Goal: Task Accomplishment & Management: Use online tool/utility

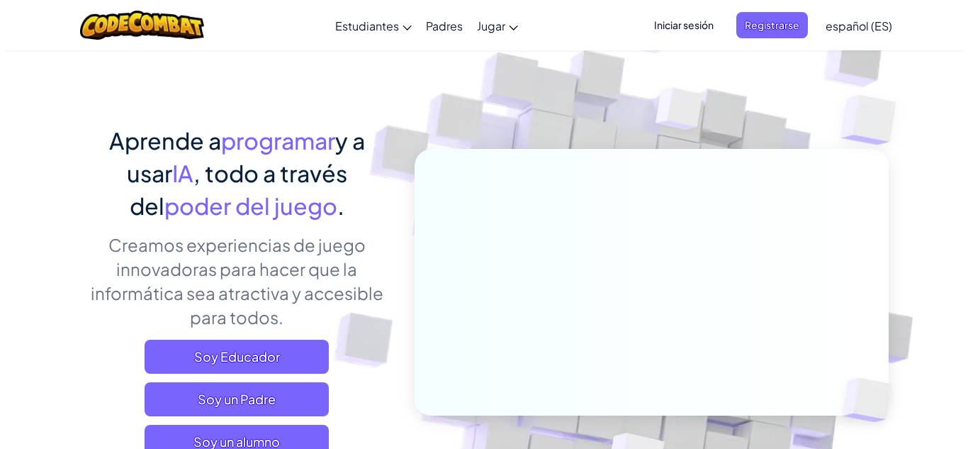
scroll to position [71, 0]
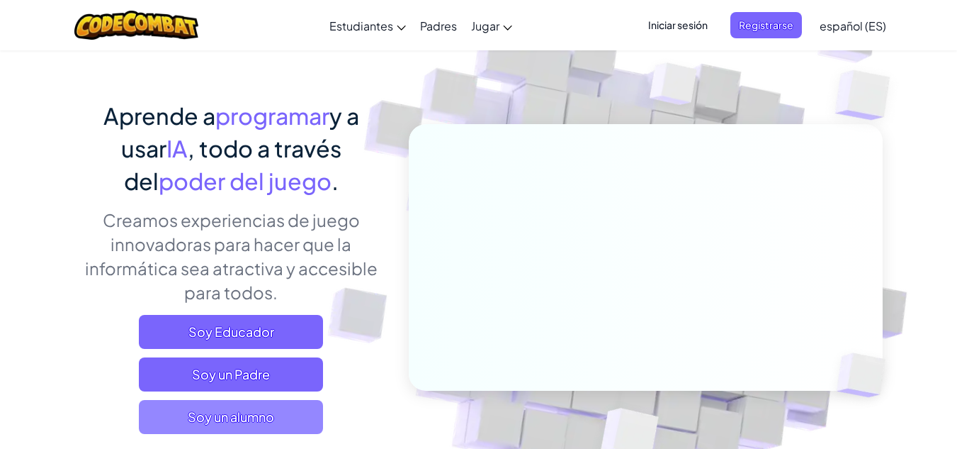
click at [273, 421] on span "Soy un alumno" at bounding box center [231, 417] width 184 height 34
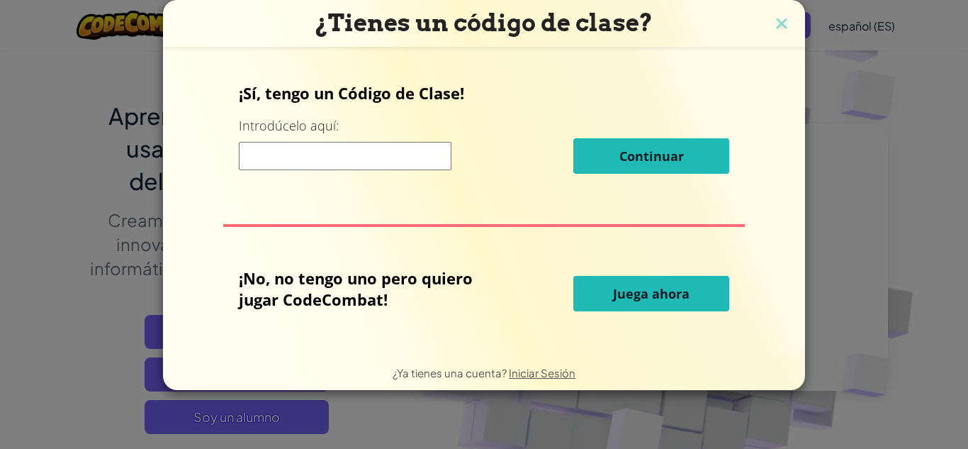
click at [691, 296] on button "Juega ahora" at bounding box center [651, 293] width 156 height 35
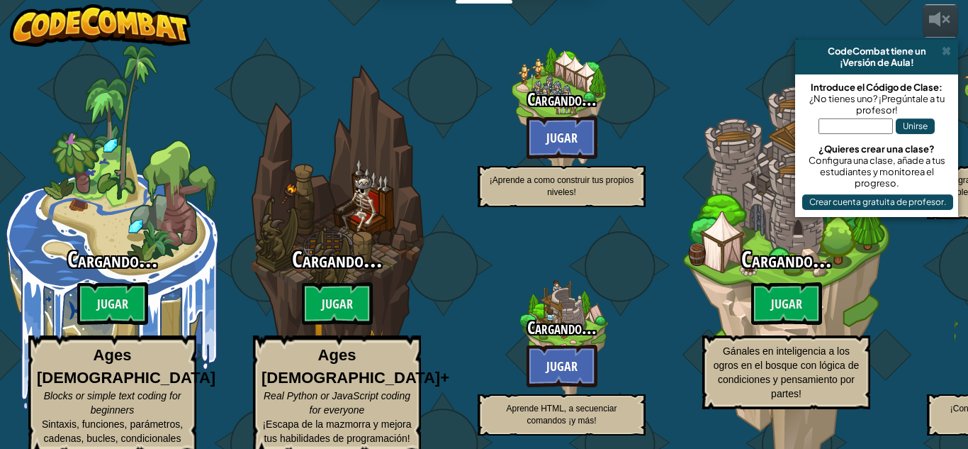
select select "es-ES"
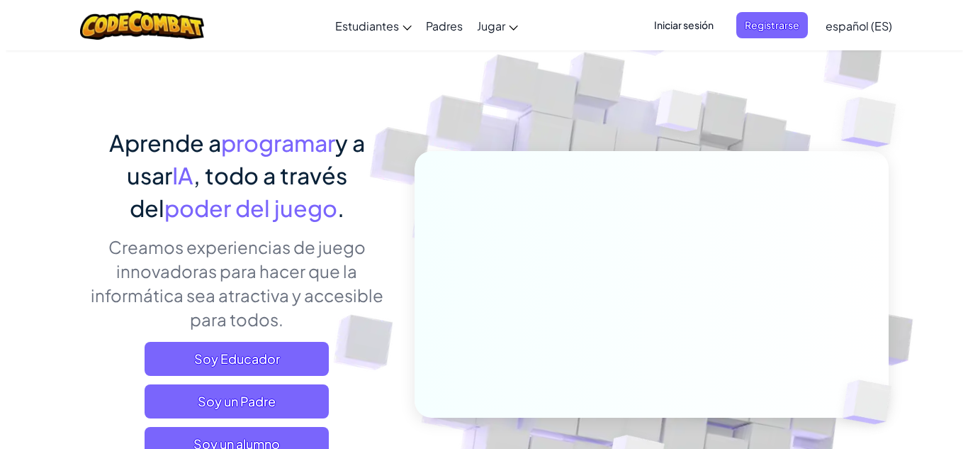
scroll to position [213, 0]
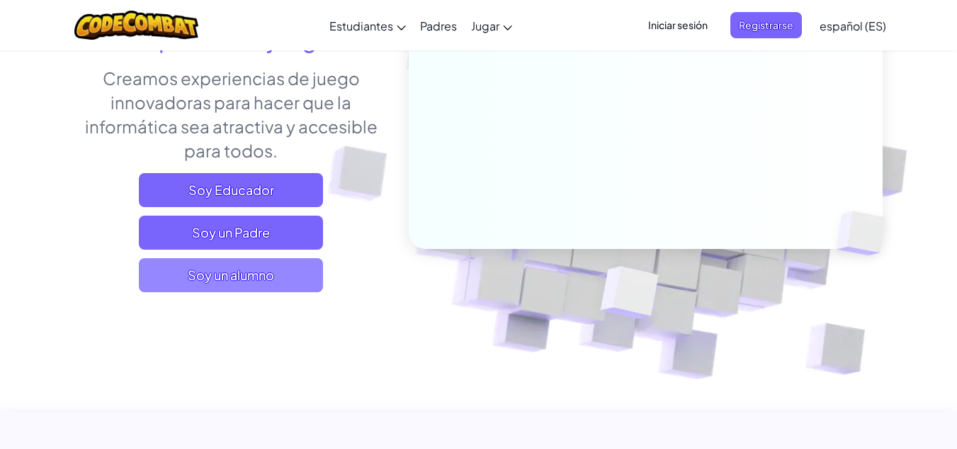
click at [222, 276] on span "Soy un alumno" at bounding box center [231, 275] width 184 height 34
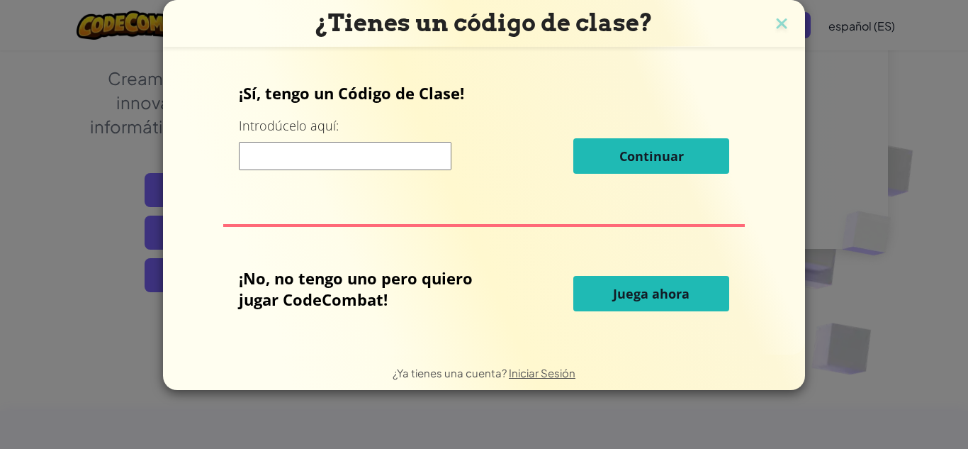
click at [632, 298] on span "Juega ahora" at bounding box center [651, 293] width 77 height 17
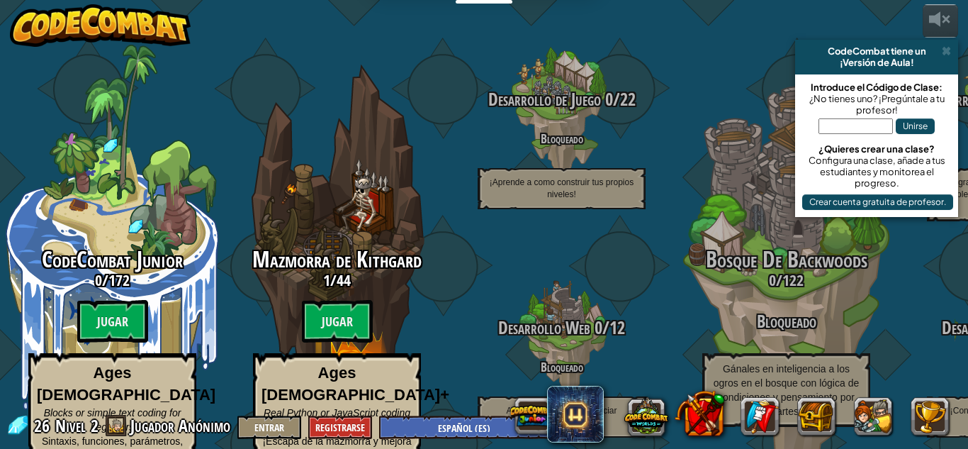
select select "es-ES"
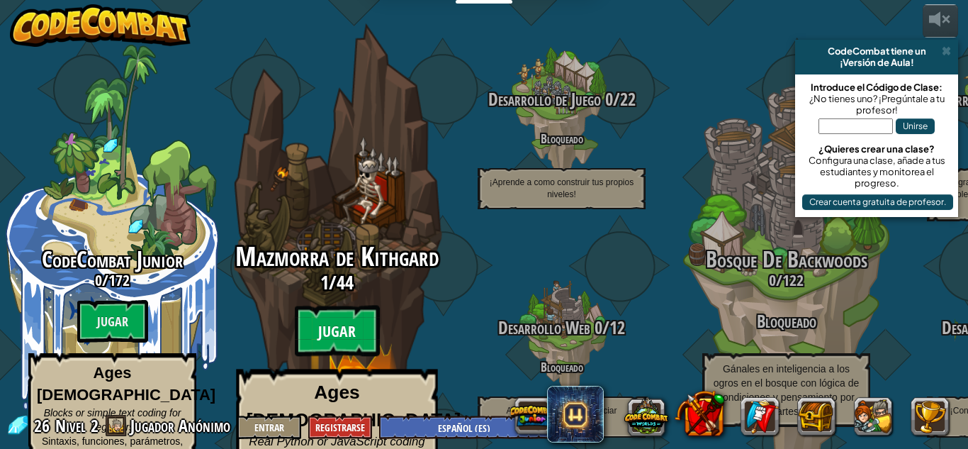
click at [346, 315] on btn "Jugar" at bounding box center [337, 330] width 85 height 51
select select "es-ES"
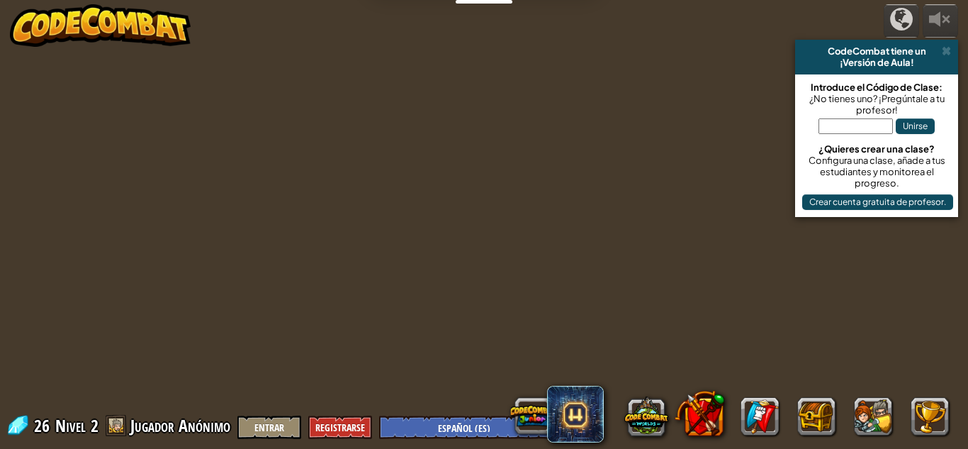
select select "es-ES"
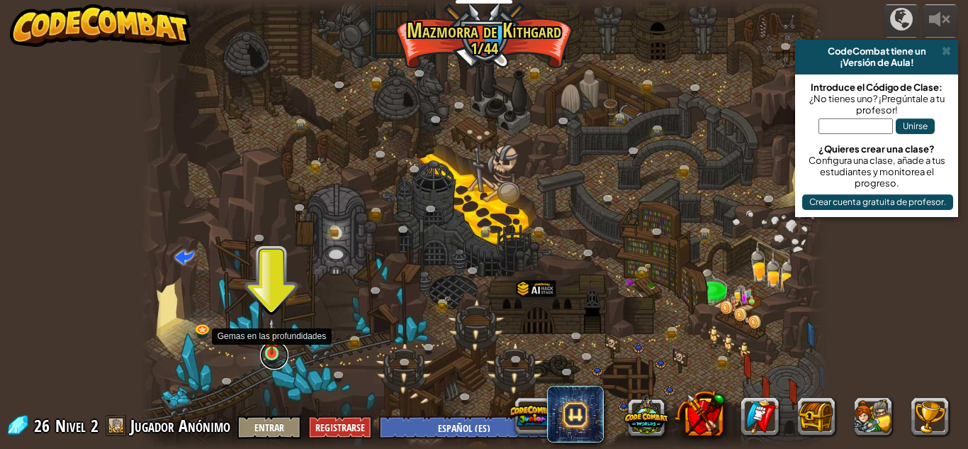
click at [273, 355] on link at bounding box center [274, 355] width 28 height 28
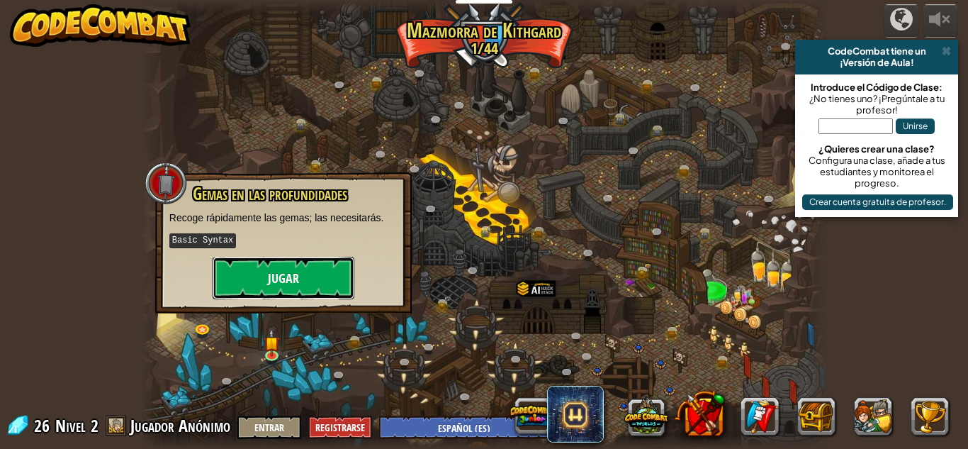
click at [274, 283] on button "Jugar" at bounding box center [284, 278] width 142 height 43
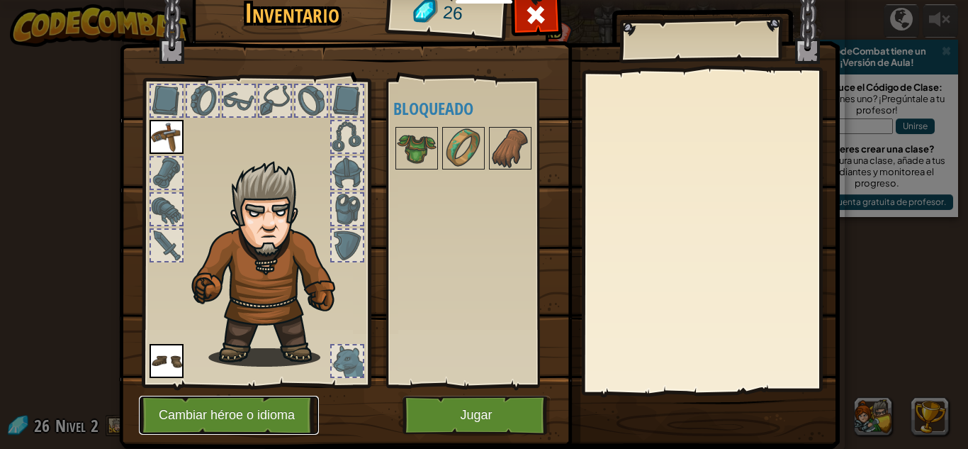
click at [270, 415] on button "Cambiar héroe o idioma" at bounding box center [229, 414] width 180 height 39
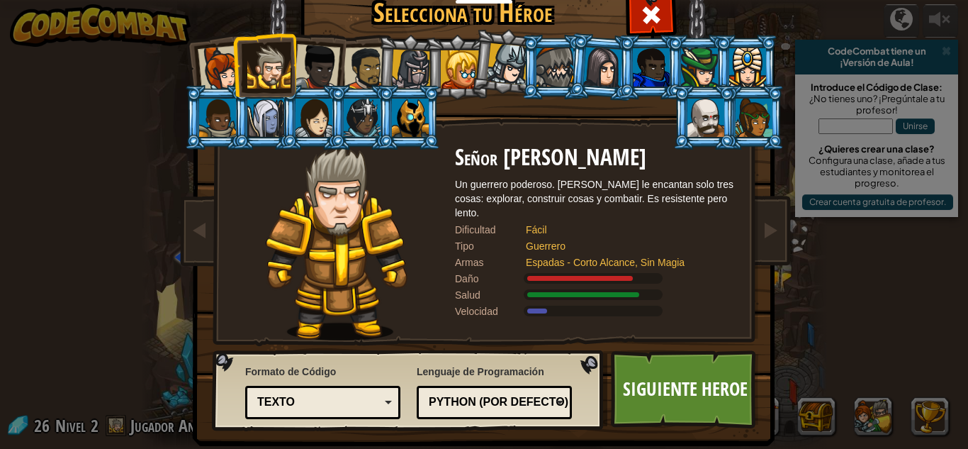
click at [417, 73] on div at bounding box center [411, 70] width 40 height 40
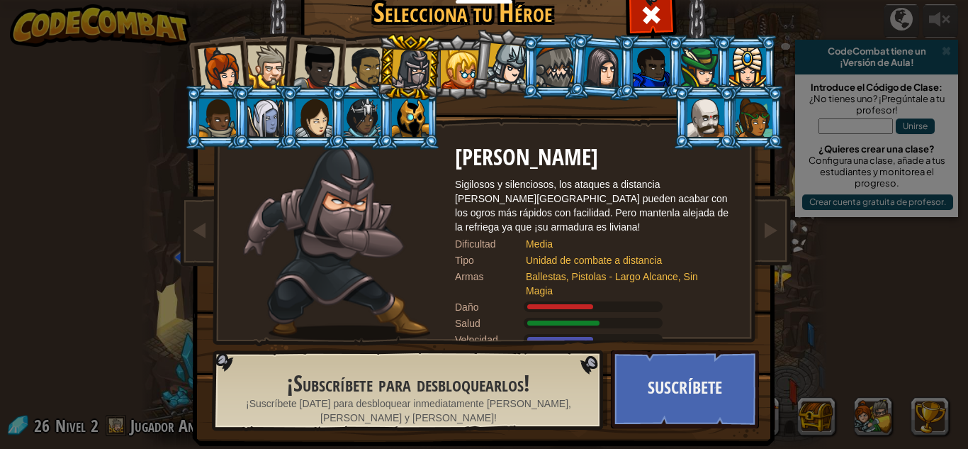
click at [271, 64] on div at bounding box center [268, 66] width 43 height 43
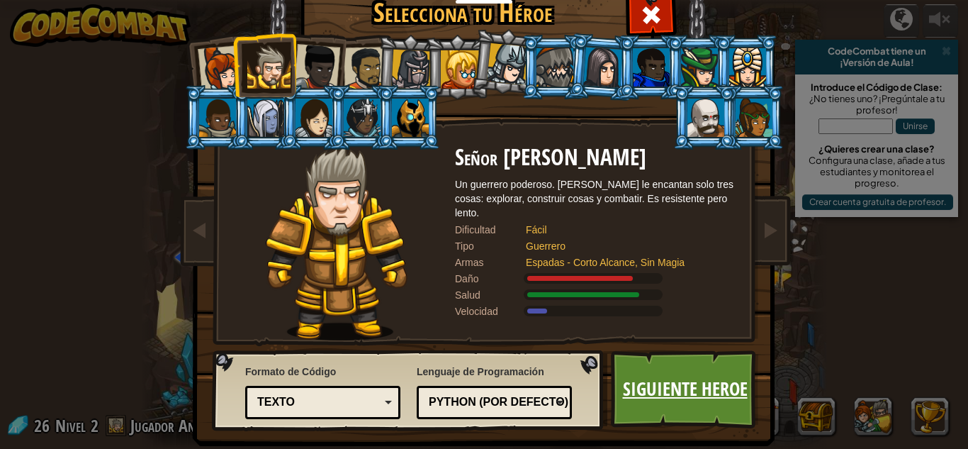
click at [721, 400] on link "Siguiente Heroe" at bounding box center [685, 389] width 148 height 78
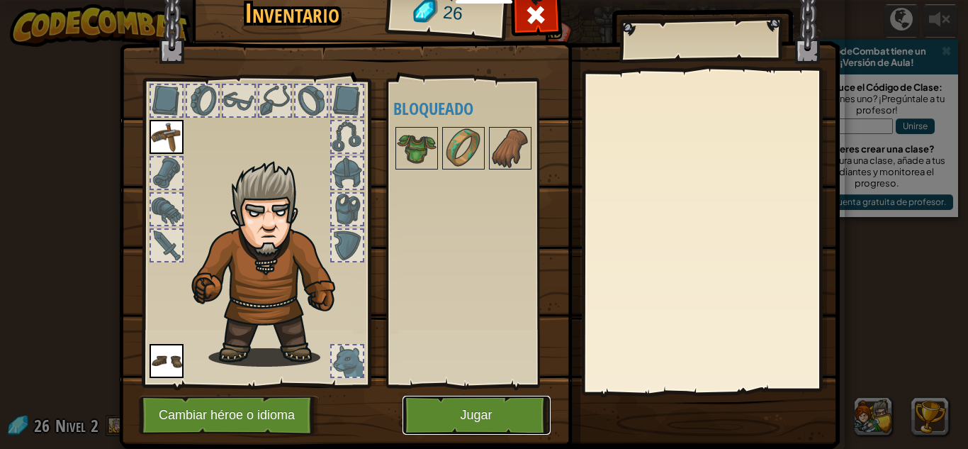
click at [458, 406] on button "Jugar" at bounding box center [476, 414] width 148 height 39
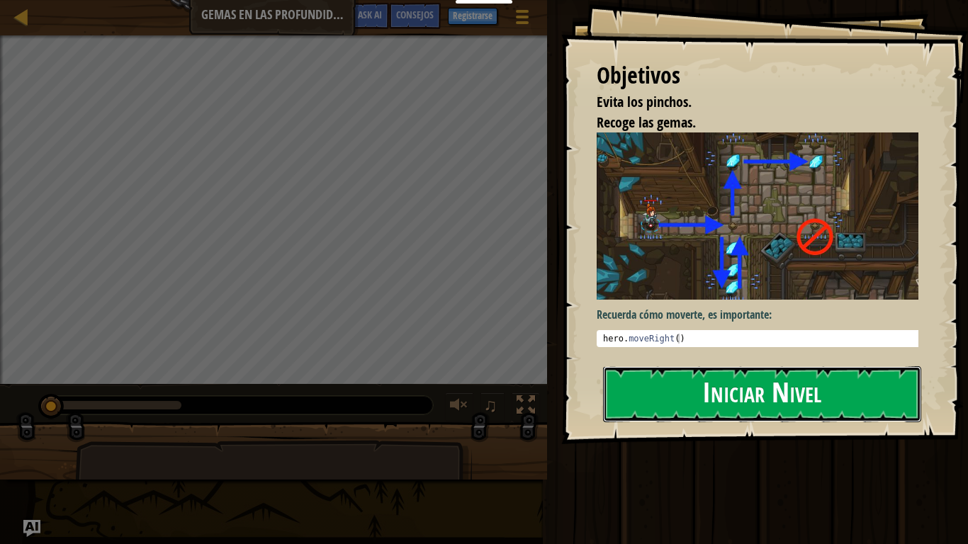
click at [813, 397] on button "Iniciar Nivel" at bounding box center [762, 394] width 318 height 56
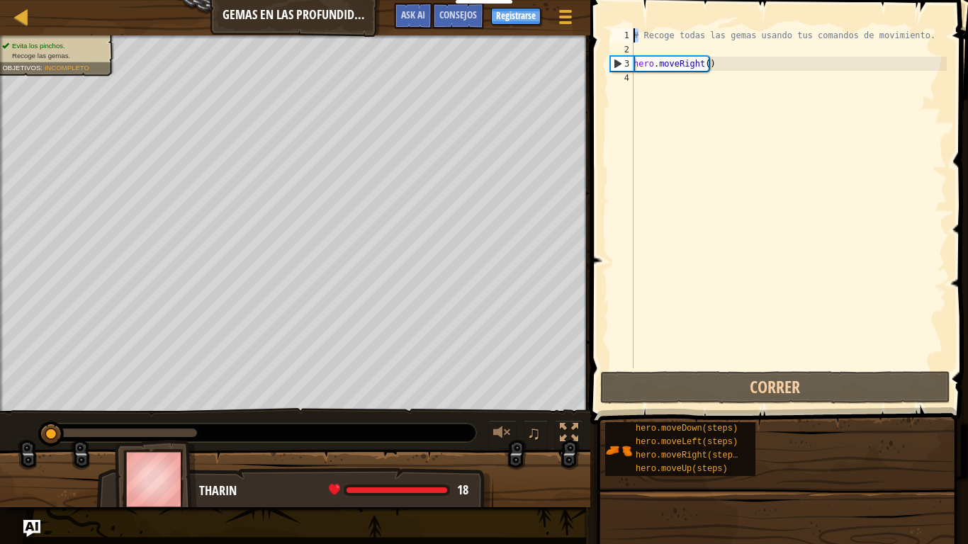
drag, startPoint x: 638, startPoint y: 36, endPoint x: 629, endPoint y: 36, distance: 8.5
click at [629, 36] on div "1 2 3 4 # Recoge todas las gemas usando tus comandos de movimiento. hero . move…" at bounding box center [776, 198] width 339 height 340
drag, startPoint x: 651, startPoint y: 35, endPoint x: 833, endPoint y: 37, distance: 181.4
click at [833, 37] on div "# Recoge todas las gemas usando tus comandos de movimiento. hero . moveRight ( )" at bounding box center [789, 212] width 316 height 368
click at [633, 34] on div "1" at bounding box center [621, 35] width 23 height 14
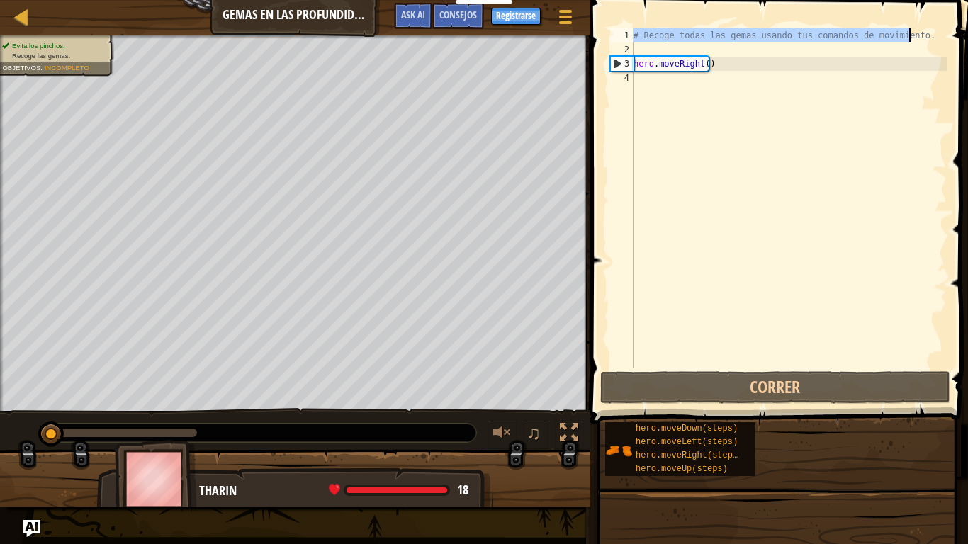
drag, startPoint x: 633, startPoint y: 34, endPoint x: 912, endPoint y: 35, distance: 278.5
click at [912, 35] on div "# Recoge todas las gemas usando tus comandos de movimiento. hero . moveRight ( )" at bounding box center [789, 212] width 316 height 368
click at [813, 65] on div "# Recoge todas las gemas usando tus comandos de movimiento. hero . moveRight ( )" at bounding box center [789, 212] width 316 height 368
type textarea "hero.moveRight()"
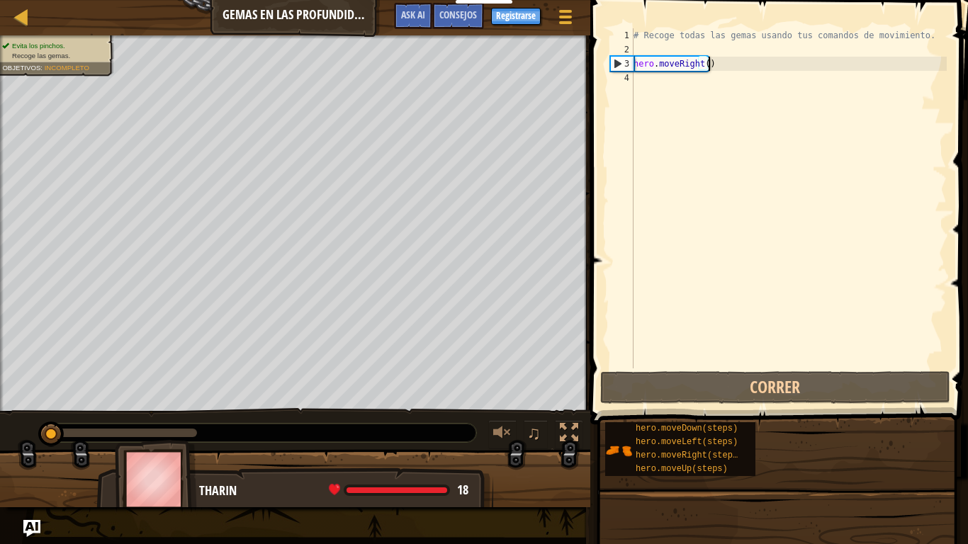
click at [724, 64] on div "# Recoge todas las gemas usando tus comandos de movimiento. hero . moveRight ( )" at bounding box center [789, 212] width 316 height 368
click at [706, 85] on div "# Recoge todas las gemas usando tus comandos de movimiento. hero . moveRight ( )" at bounding box center [789, 212] width 316 height 368
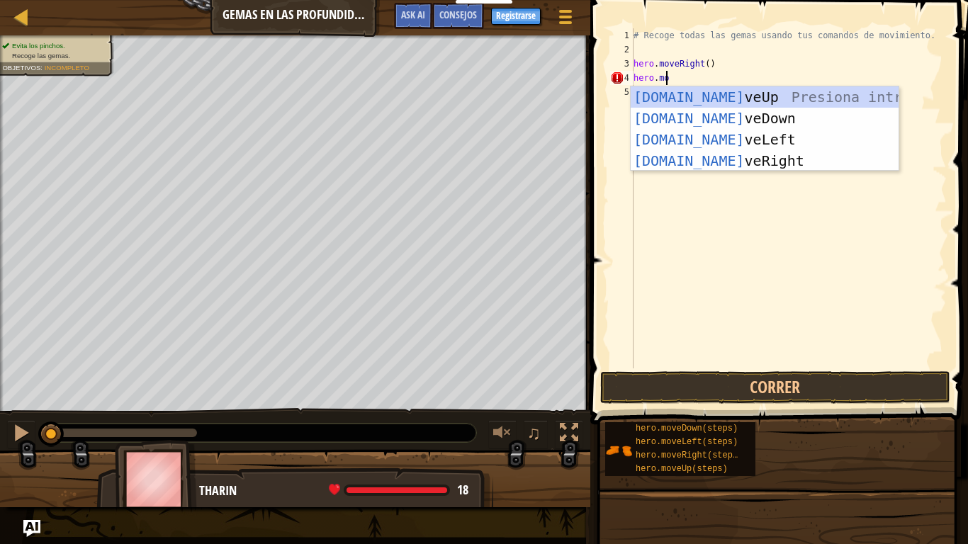
scroll to position [6, 2]
type textarea "hero.move"
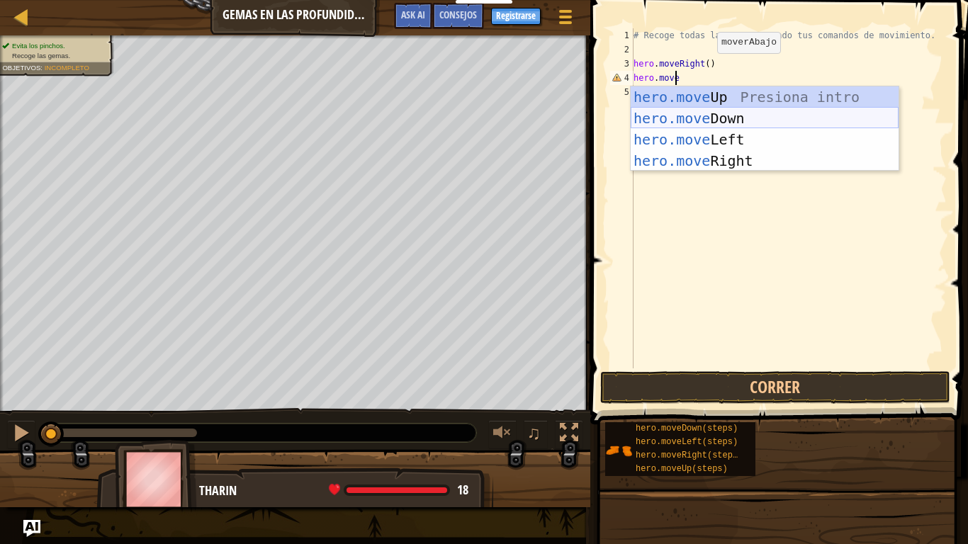
click at [704, 118] on div "hero.move Up Presiona intro hero.move Down Presiona intro hero.move Left Presio…" at bounding box center [765, 150] width 268 height 128
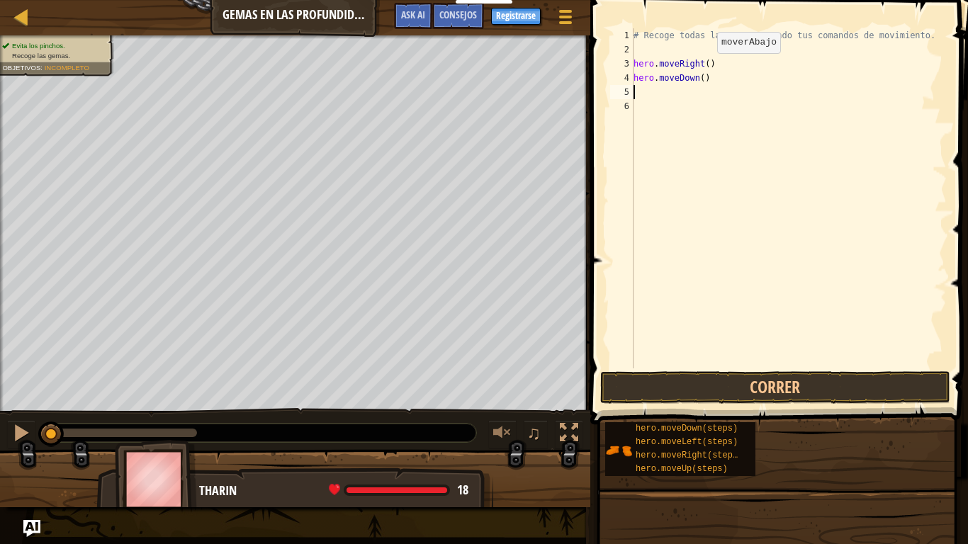
scroll to position [6, 0]
click at [784, 384] on button "Correr" at bounding box center [775, 387] width 350 height 33
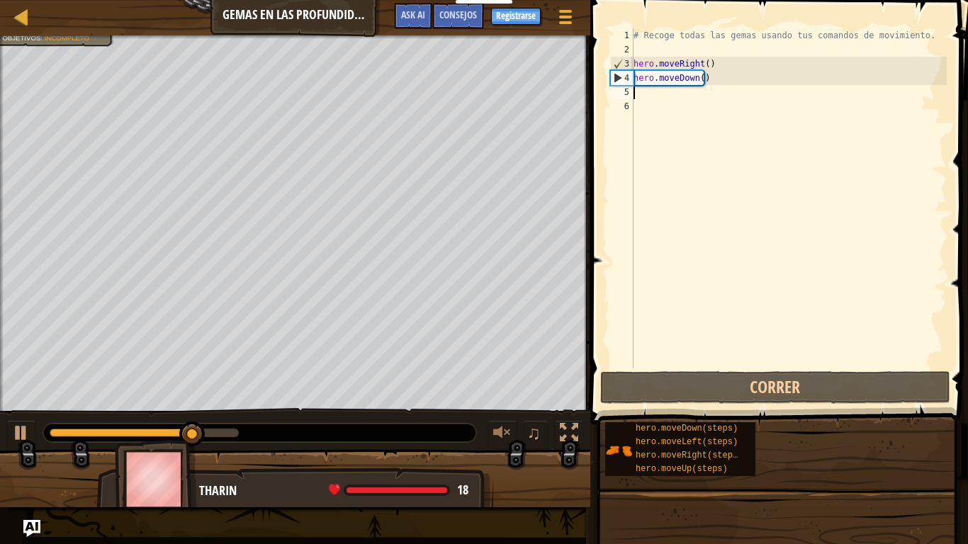
click at [655, 96] on div "# Recoge todas las gemas usando tus comandos de movimiento. hero . moveRight ( …" at bounding box center [789, 212] width 316 height 368
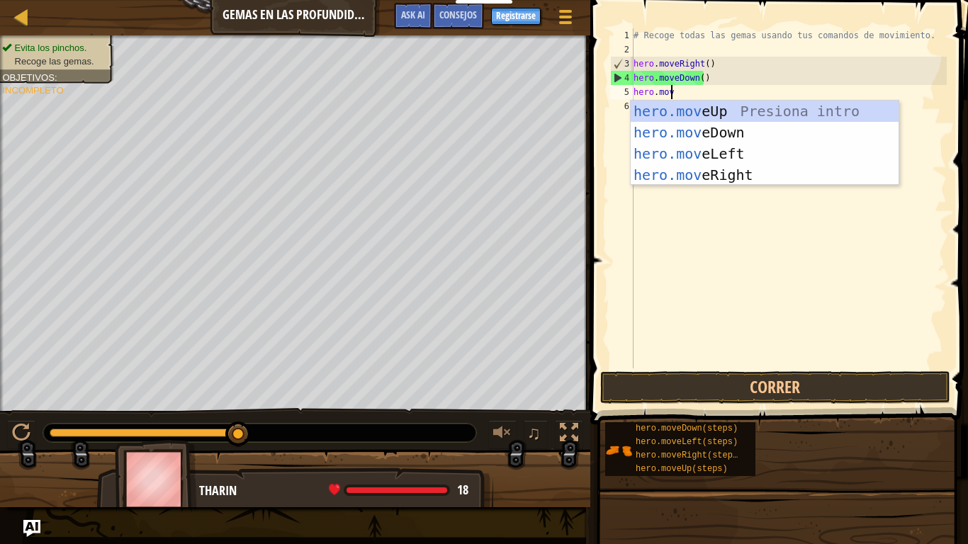
scroll to position [6, 2]
type textarea "hero.move"
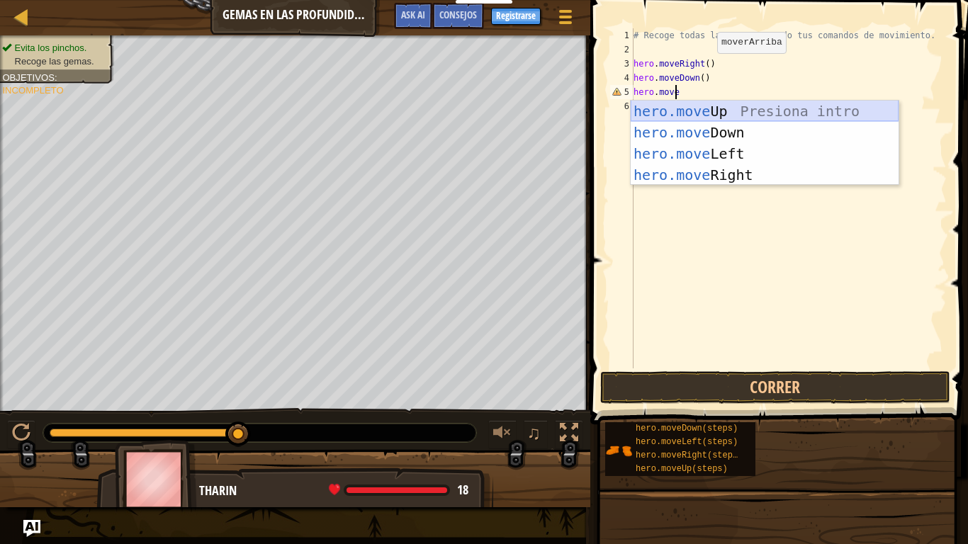
click at [706, 108] on div "hero.move Up Presiona intro hero.move Down Presiona intro hero.move Left Presio…" at bounding box center [765, 165] width 268 height 128
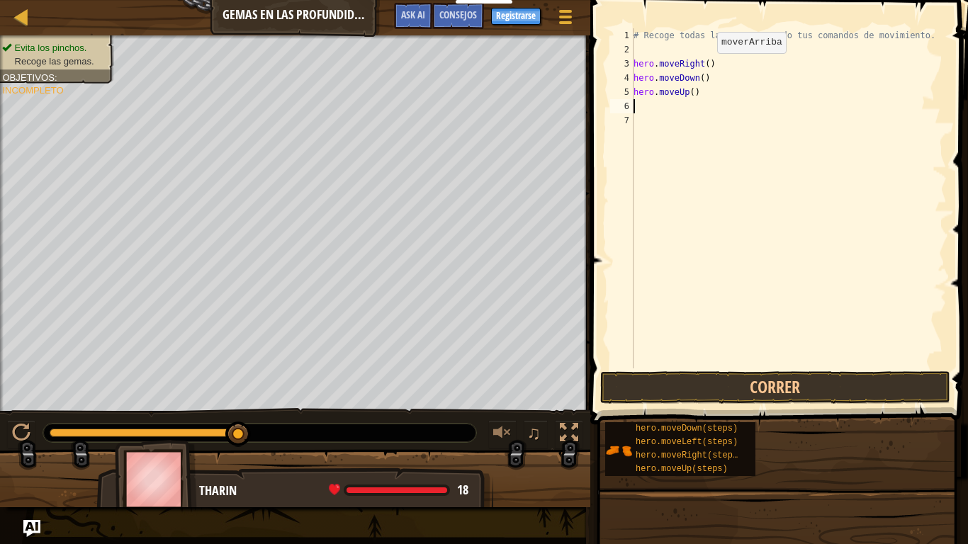
scroll to position [6, 0]
click at [802, 381] on button "Correr" at bounding box center [775, 387] width 350 height 33
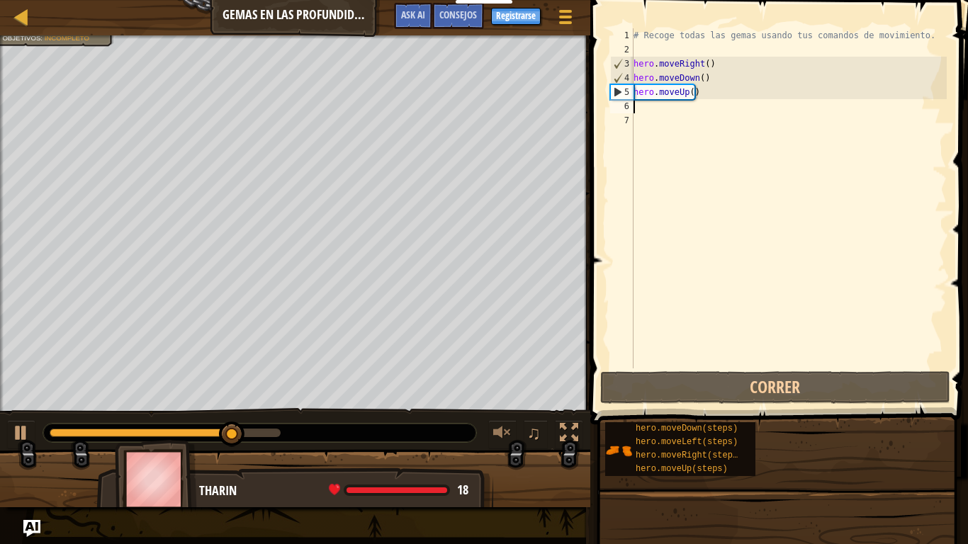
click at [705, 94] on div "# Recoge todas las gemas usando tus comandos de movimiento. hero . moveRight ( …" at bounding box center [789, 212] width 316 height 368
type textarea "hero.moveUp()"
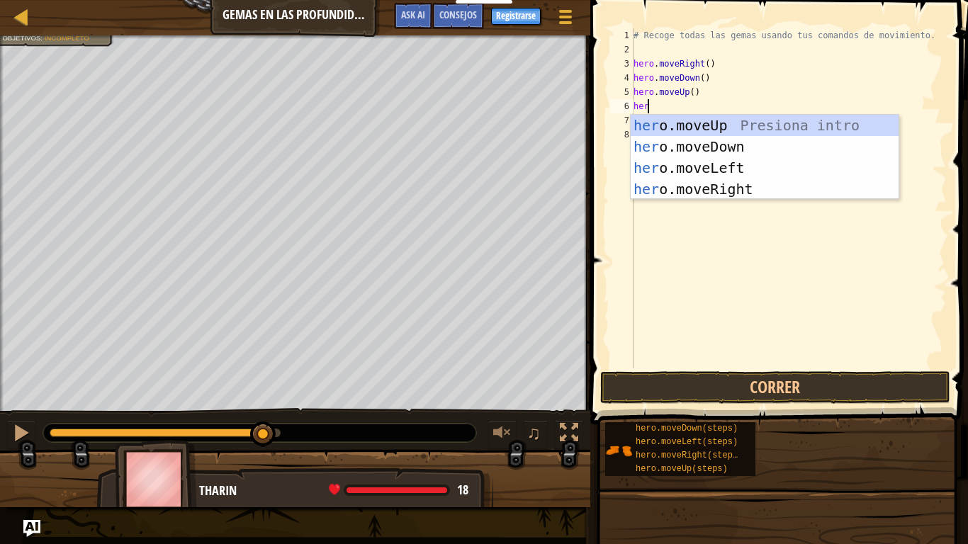
type textarea "hero"
click at [696, 123] on div "hero .moveUp Presiona intro hero .moveDown Presiona intro hero .moveLeft Presio…" at bounding box center [765, 179] width 268 height 128
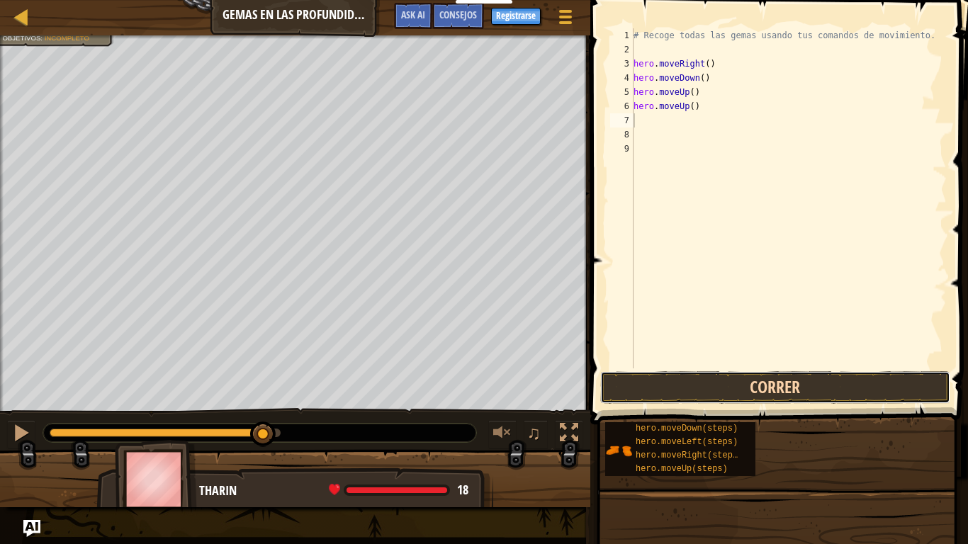
click at [777, 383] on button "Correr" at bounding box center [775, 387] width 350 height 33
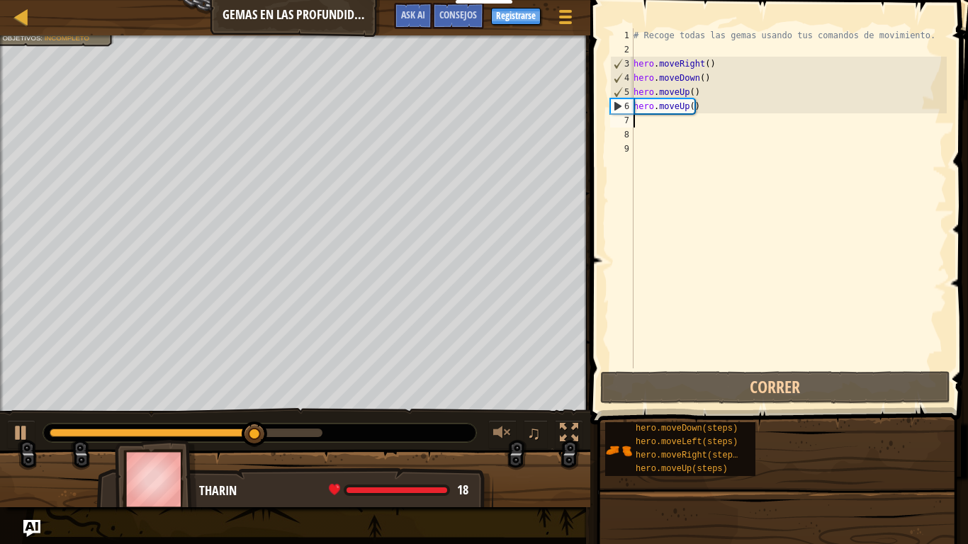
click at [722, 113] on div "# Recoge todas las gemas usando tus comandos de movimiento. hero . moveRight ( …" at bounding box center [789, 212] width 316 height 368
type textarea "hero.moveUp()"
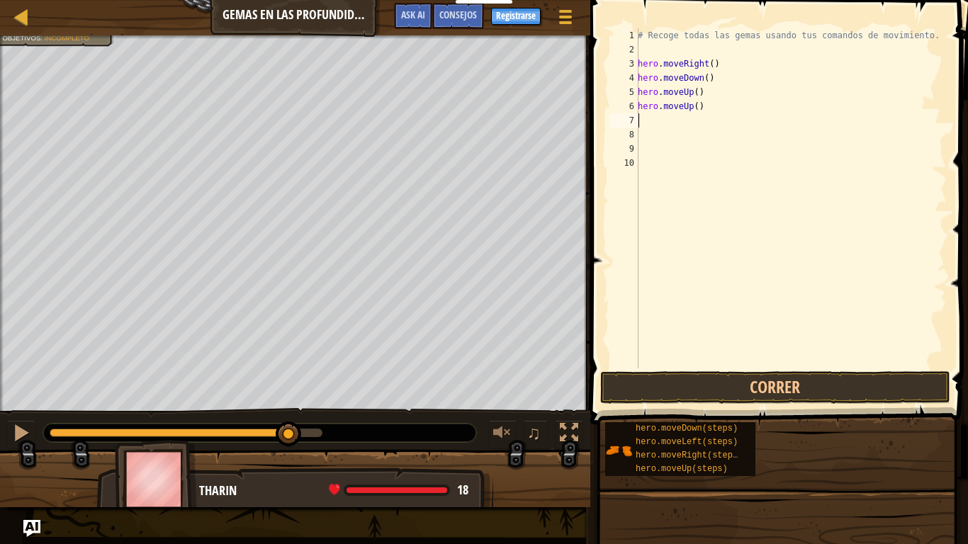
click at [681, 122] on div "# Recoge todas las gemas usando tus comandos de movimiento. hero . moveRight ( …" at bounding box center [791, 212] width 312 height 368
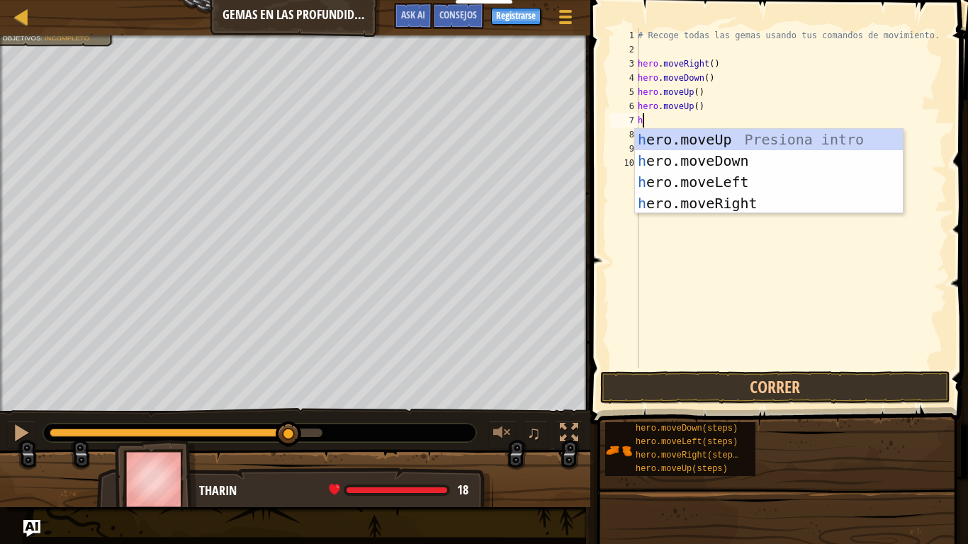
type textarea "he"
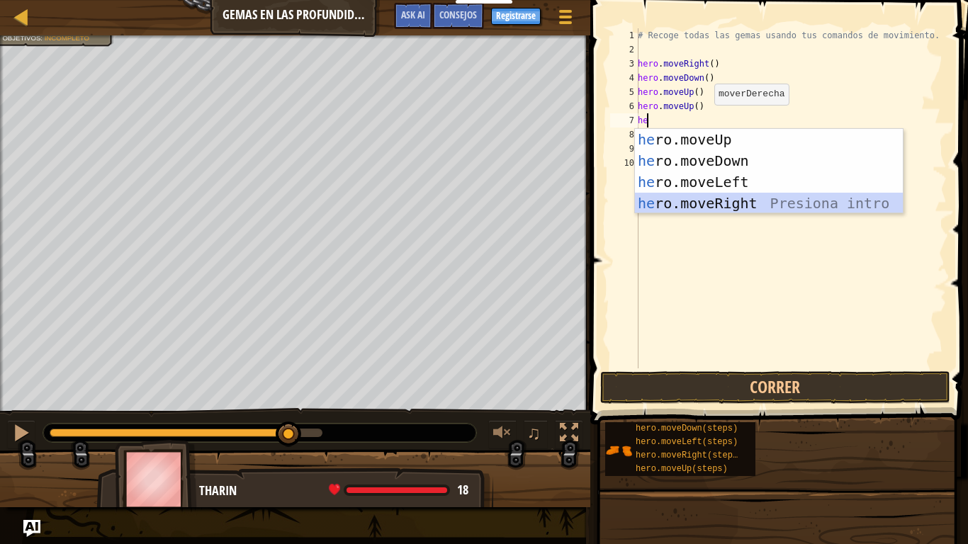
click at [727, 208] on div "he ro.moveUp Presiona intro he ro.moveDown Presiona intro he ro.moveLeft Presio…" at bounding box center [769, 193] width 268 height 128
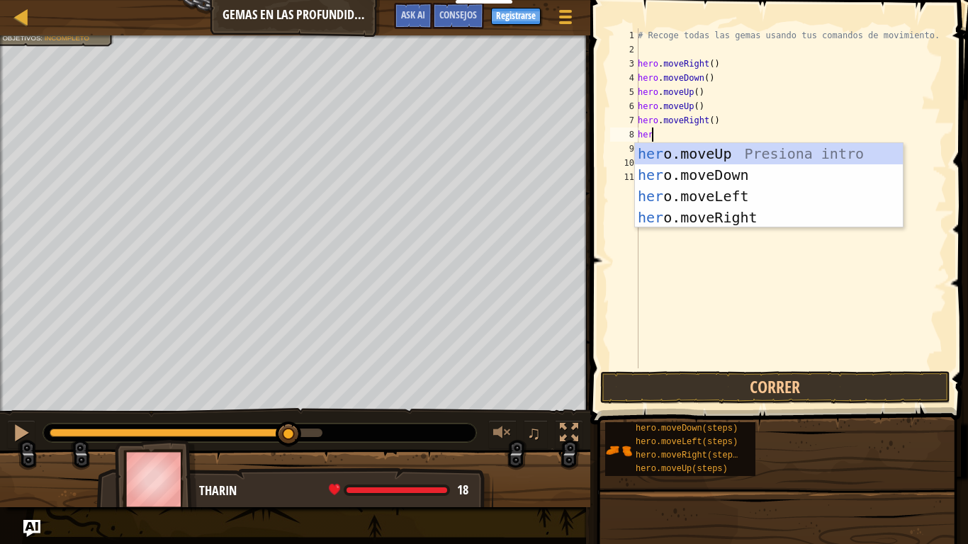
type textarea "hero"
click at [717, 175] on div "hero .moveUp Presiona intro hero .moveDown Presiona intro hero .moveLeft Presio…" at bounding box center [769, 207] width 268 height 128
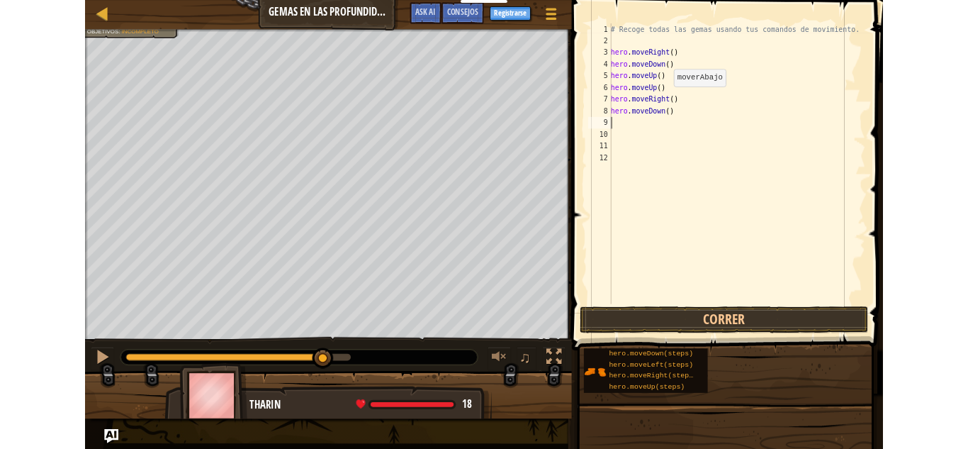
scroll to position [6, 0]
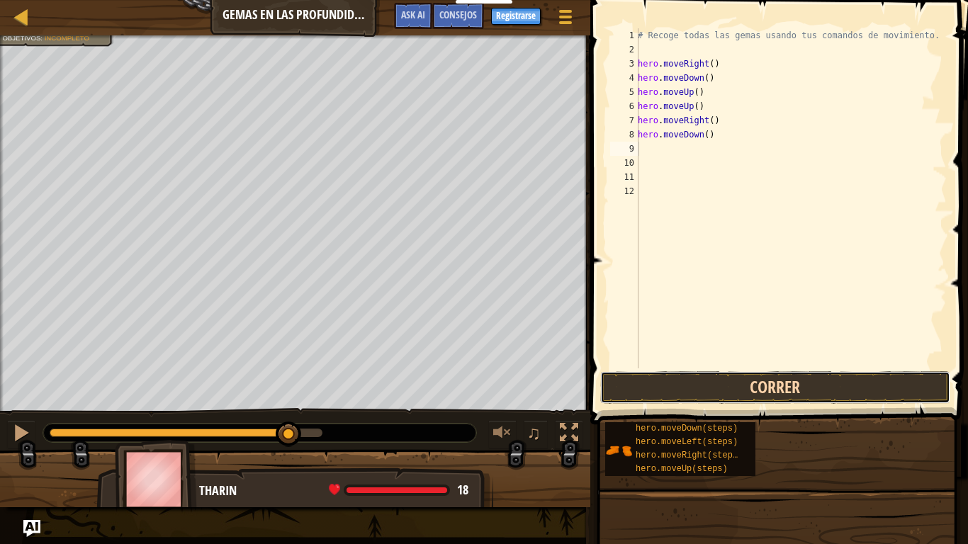
click at [772, 389] on button "Correr" at bounding box center [775, 387] width 350 height 33
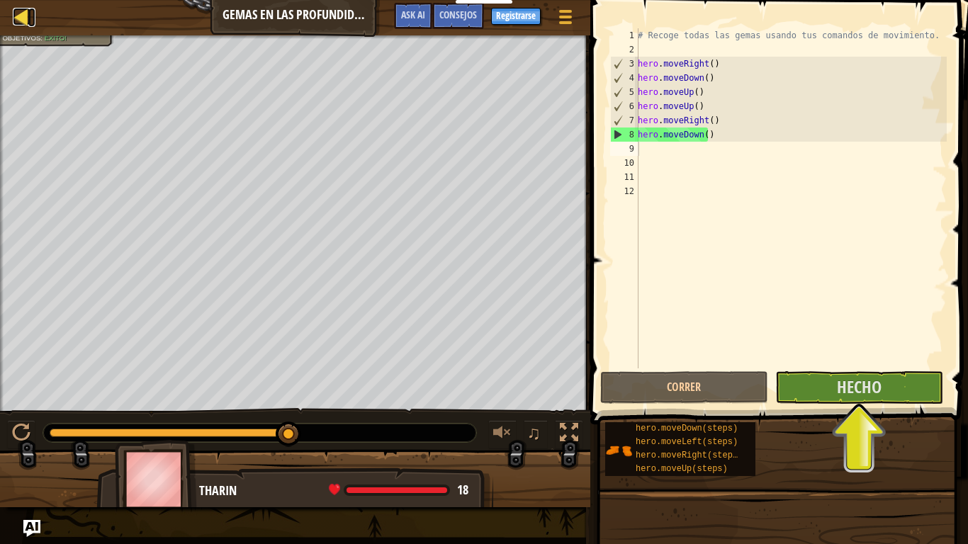
click at [24, 17] on div at bounding box center [22, 17] width 18 height 18
select select "es-ES"
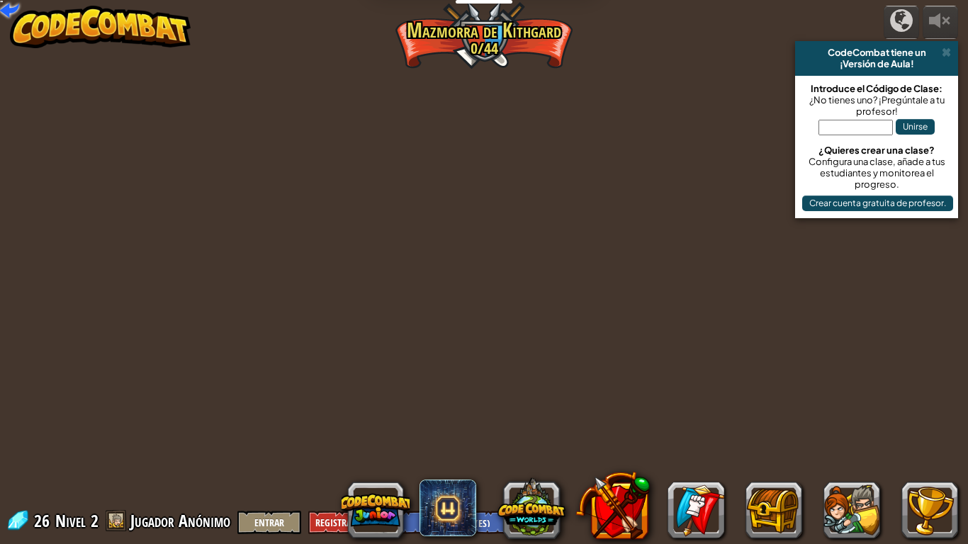
select select "es-ES"
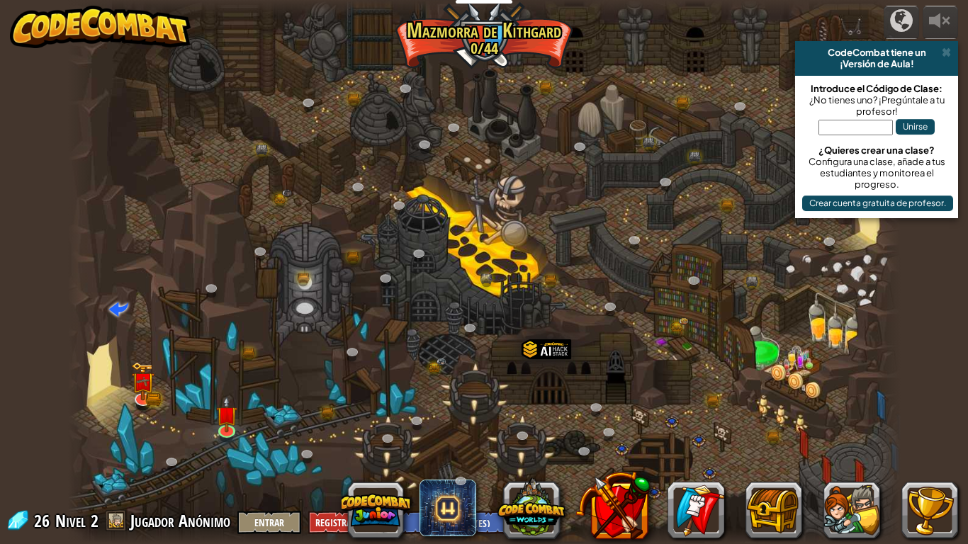
select select "es-ES"
click at [234, 436] on link at bounding box center [227, 429] width 28 height 28
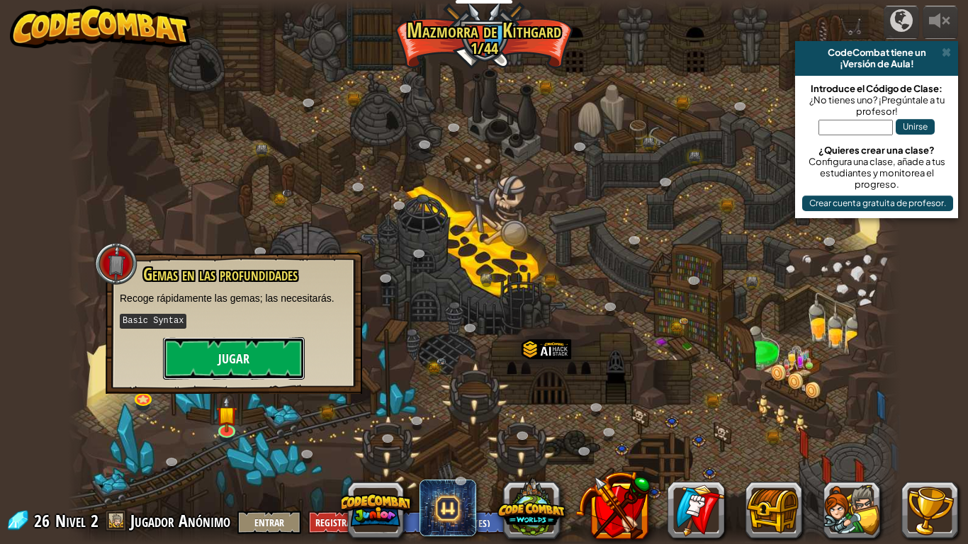
click at [235, 339] on button "Jugar" at bounding box center [234, 358] width 142 height 43
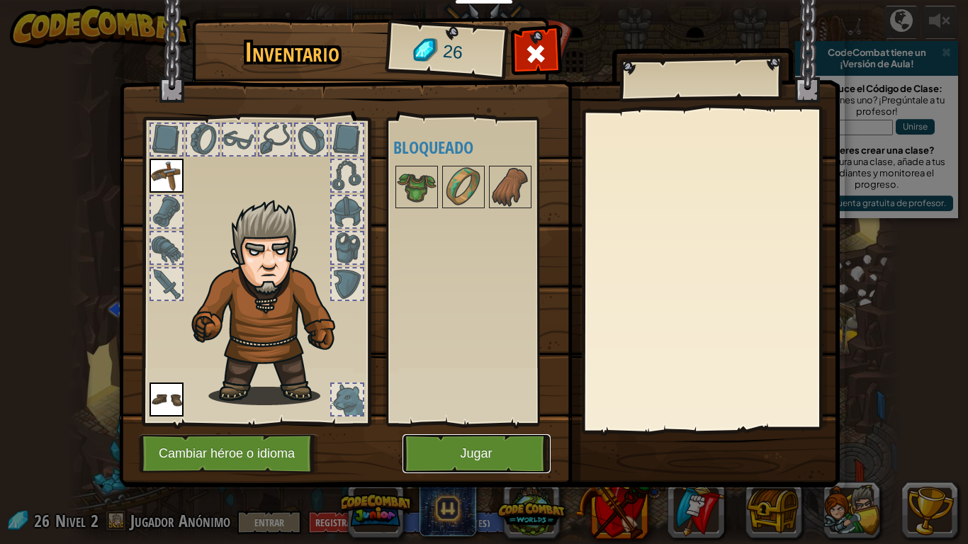
click at [534, 448] on button "Jugar" at bounding box center [476, 453] width 148 height 39
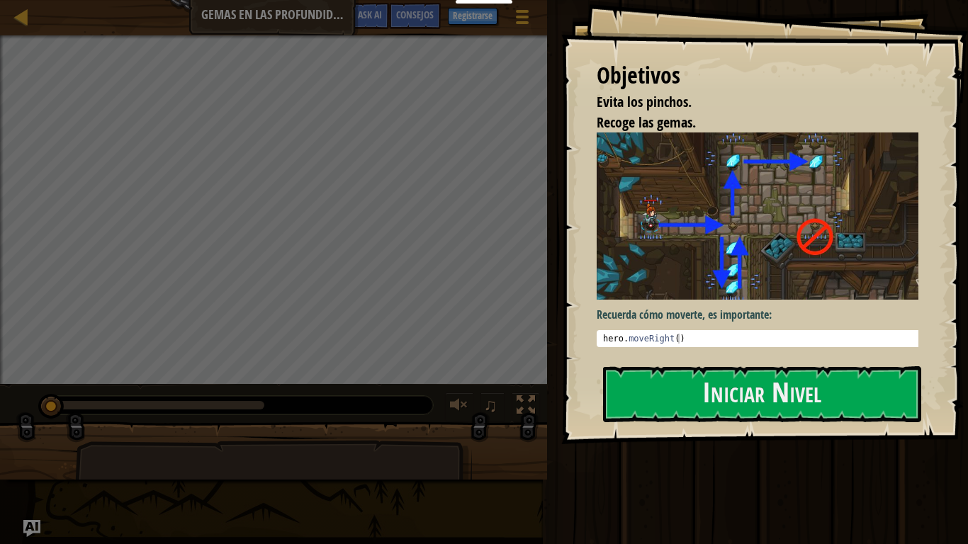
click at [705, 365] on div "Objetivos Evita los pinchos. Recoge las gemas. Recuerda cómo moverte, es import…" at bounding box center [764, 222] width 407 height 444
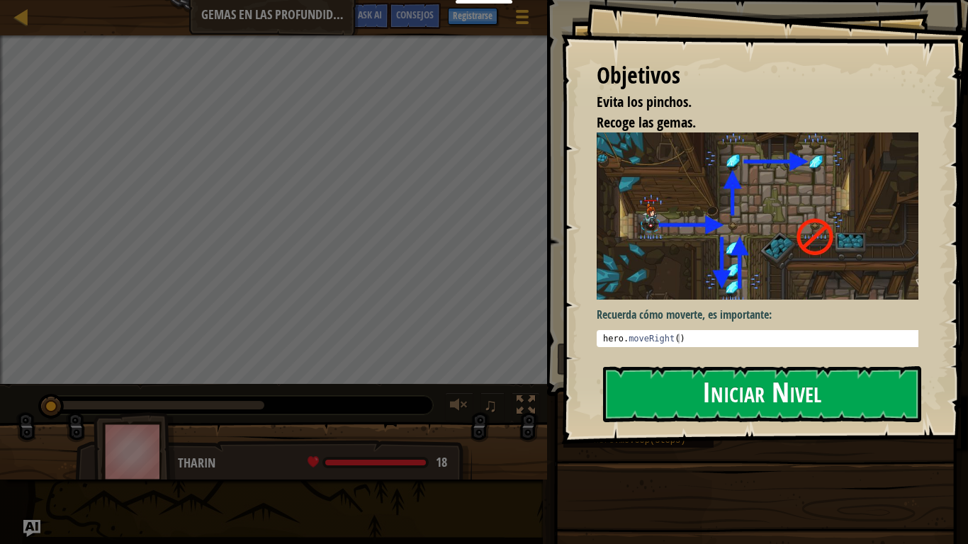
click at [689, 399] on button "Iniciar Nivel" at bounding box center [762, 394] width 318 height 56
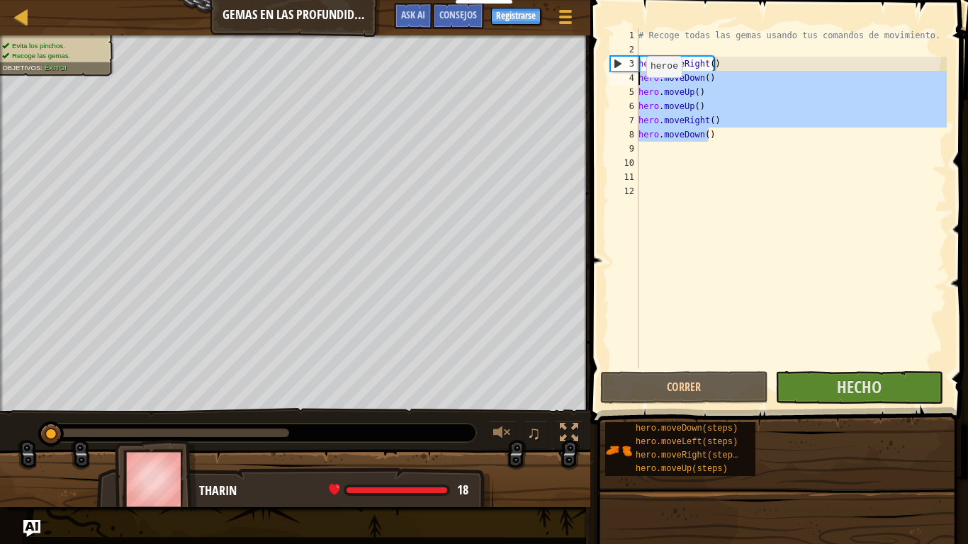
drag, startPoint x: 716, startPoint y: 139, endPoint x: 635, endPoint y: 81, distance: 100.1
click at [635, 81] on div "1 2 3 4 5 6 7 8 9 10 11 12 # Recoge todas las gemas usando tus comandos de movi…" at bounding box center [776, 198] width 339 height 340
type textarea "hero.moveDown() hero.moveUp()"
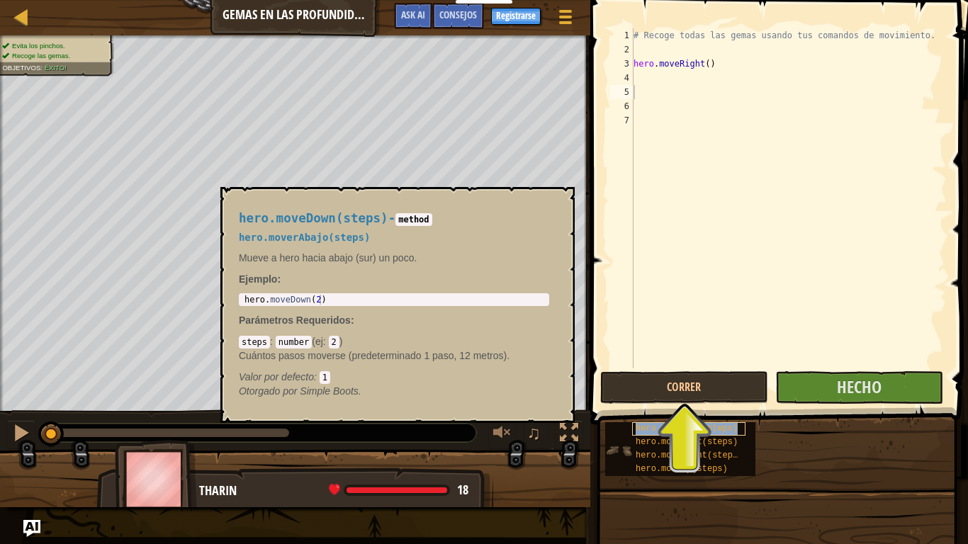
type textarea "hero.moveDown(steps)"
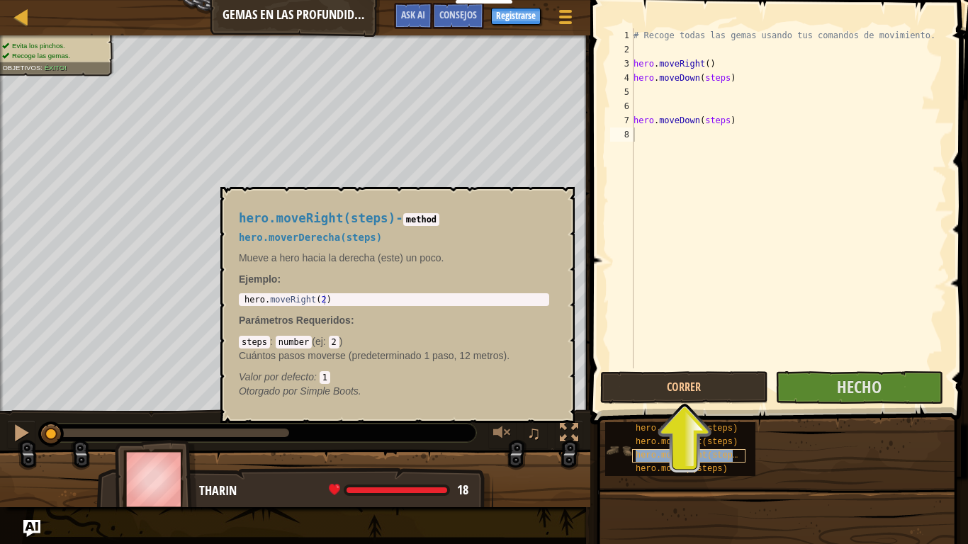
type textarea "hero.moveRight(steps)"
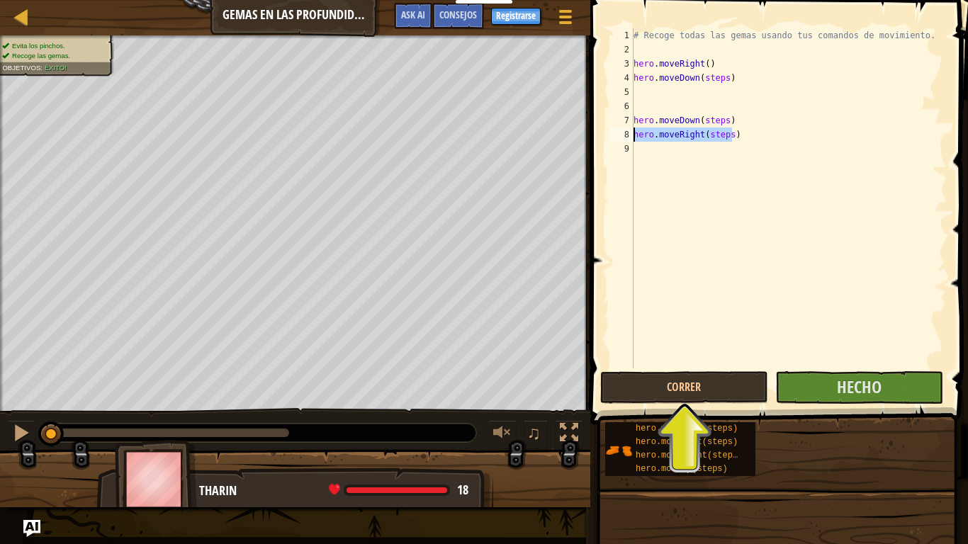
drag, startPoint x: 689, startPoint y: 142, endPoint x: 627, endPoint y: 129, distance: 63.6
click at [627, 129] on div "hero.moveRight(steps) 1 2 3 4 5 6 7 8 9 # Recoge todas las gemas usando tus com…" at bounding box center [776, 198] width 339 height 340
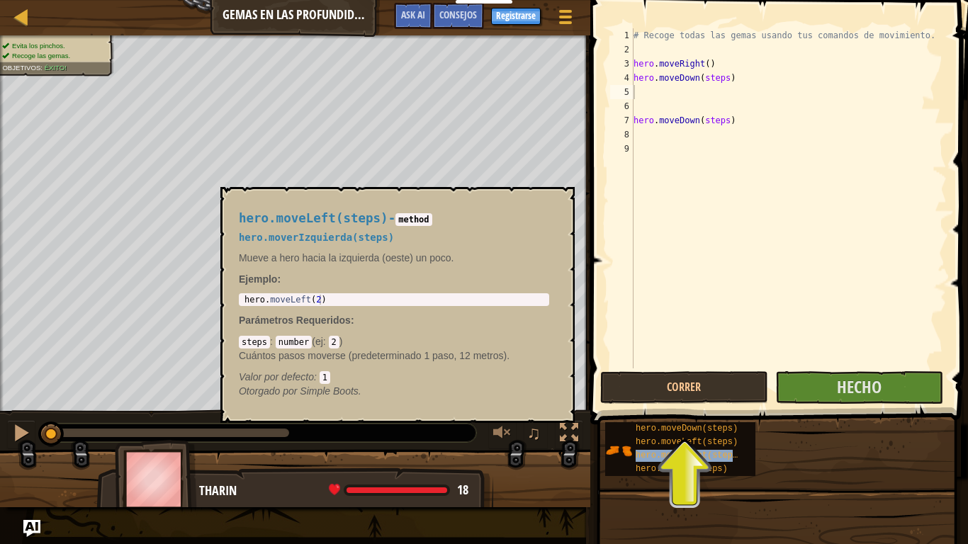
type textarea "hero.moveRight(steps)"
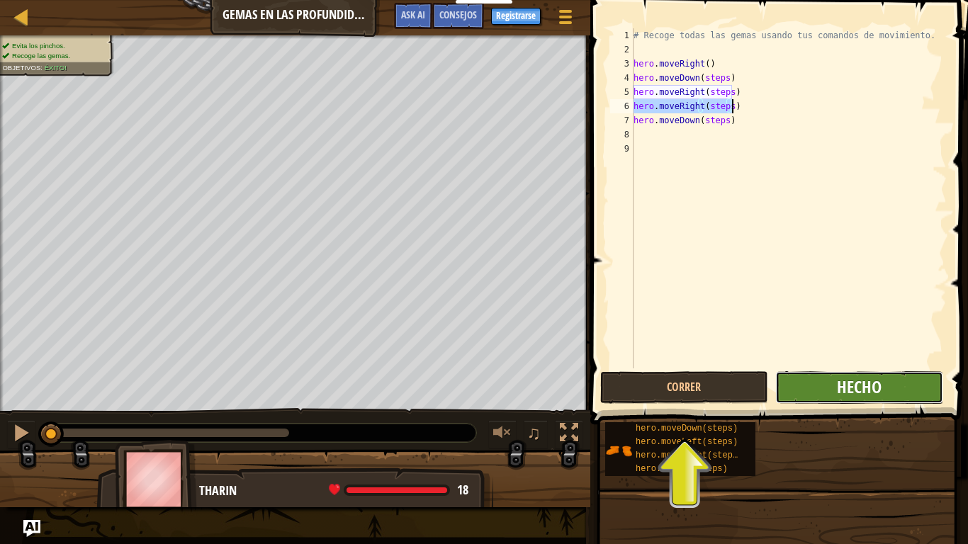
click at [879, 379] on span "Hecho" at bounding box center [859, 387] width 45 height 23
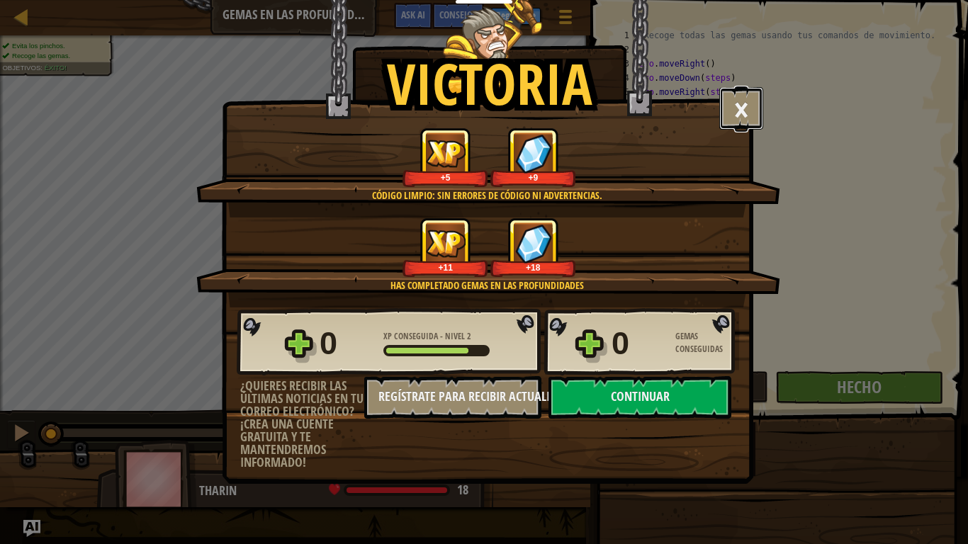
drag, startPoint x: 728, startPoint y: 121, endPoint x: 798, endPoint y: 179, distance: 90.5
click at [798, 179] on div "Victoria × Encontrarás un uso para esas gemas pronto. Puntúa este nivel: Código…" at bounding box center [484, 272] width 968 height 544
click at [749, 123] on button "×" at bounding box center [741, 108] width 44 height 43
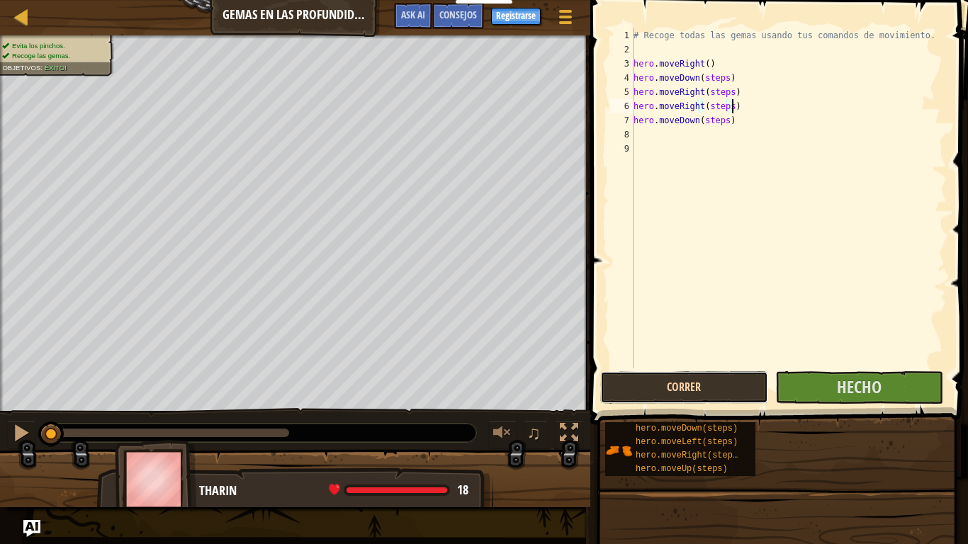
click at [704, 387] on button "Correr" at bounding box center [684, 387] width 168 height 33
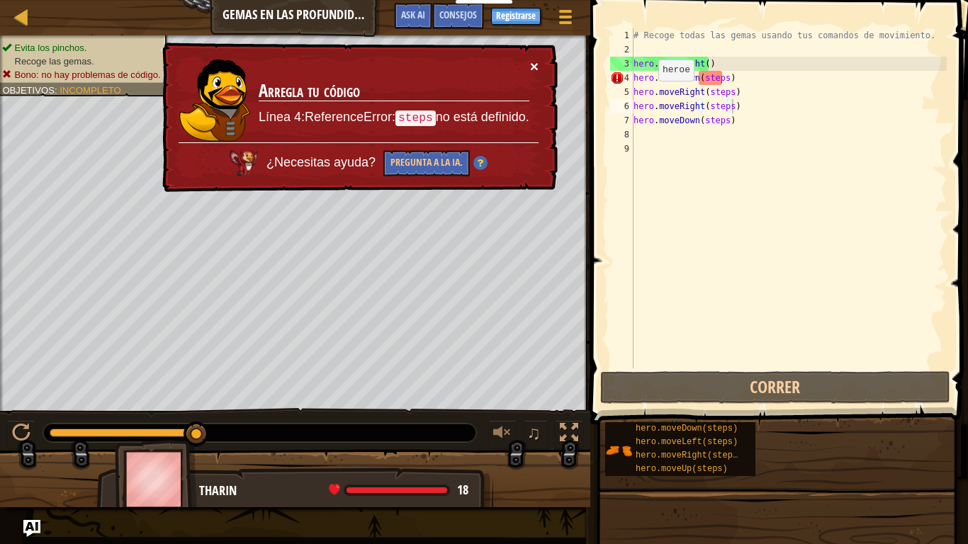
click at [537, 67] on button "×" at bounding box center [534, 66] width 9 height 15
